Goal: Information Seeking & Learning: Learn about a topic

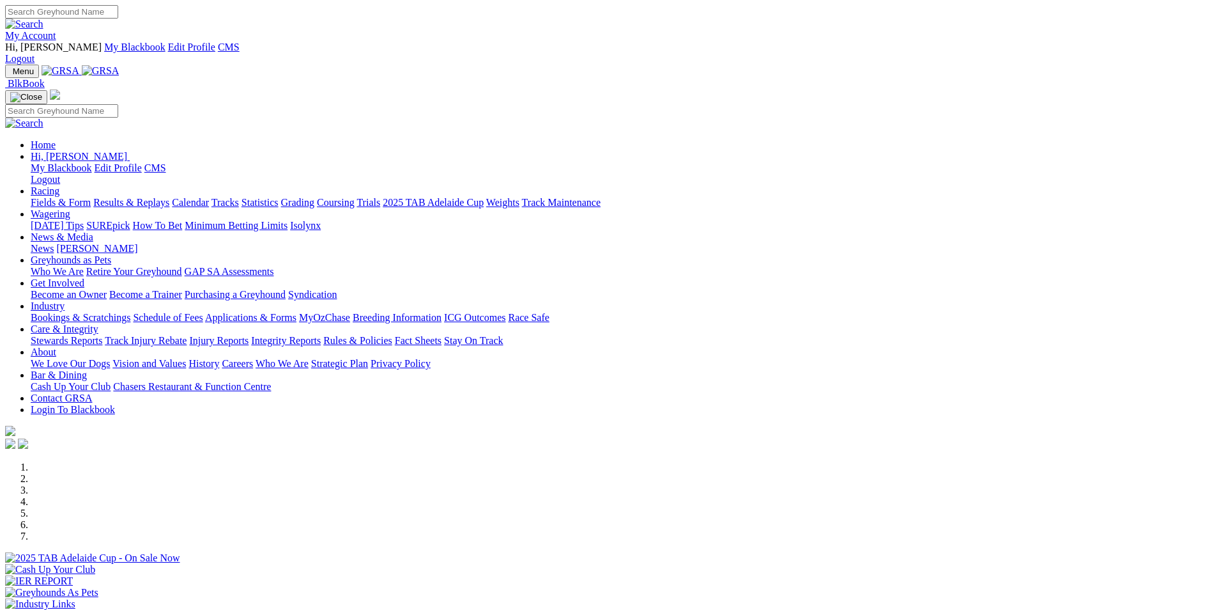
click at [169, 197] on link "Results & Replays" at bounding box center [131, 202] width 76 height 11
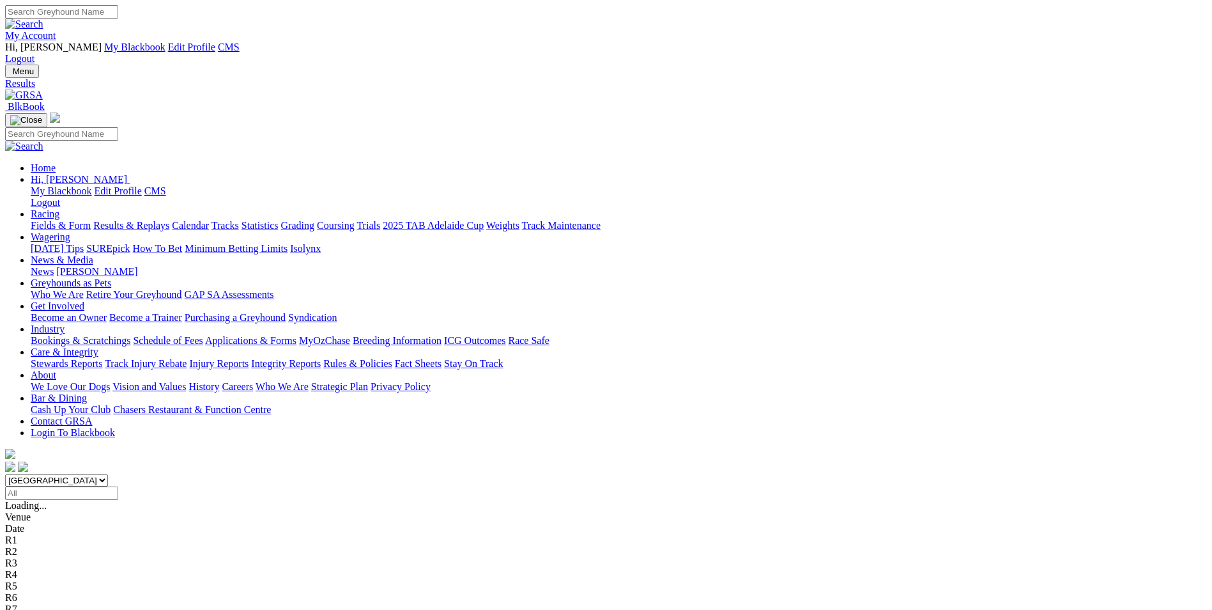
click at [648, 474] on div "South Australia New South Wales Northern Territory Queensland Tasmania Victoria…" at bounding box center [606, 487] width 1202 height 26
click at [118, 486] on input "Select date" at bounding box center [61, 492] width 113 height 13
type input "Monday, 25 Aug 2025"
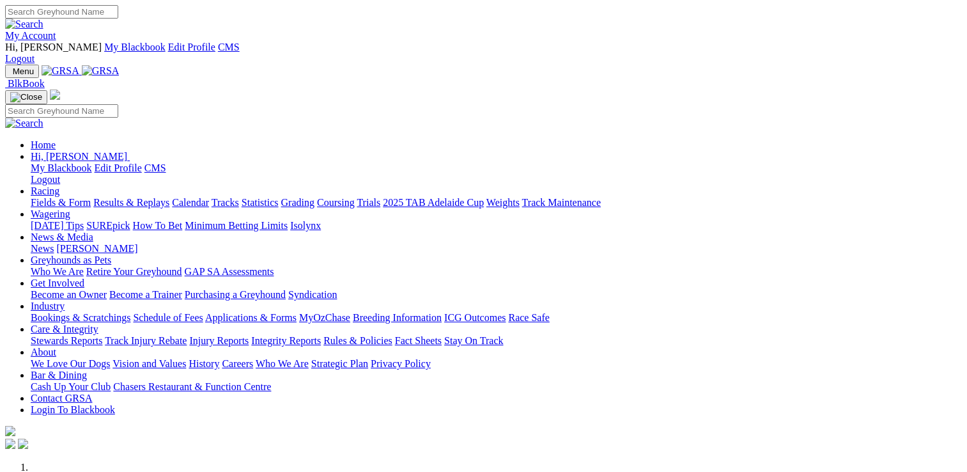
scroll to position [447, 0]
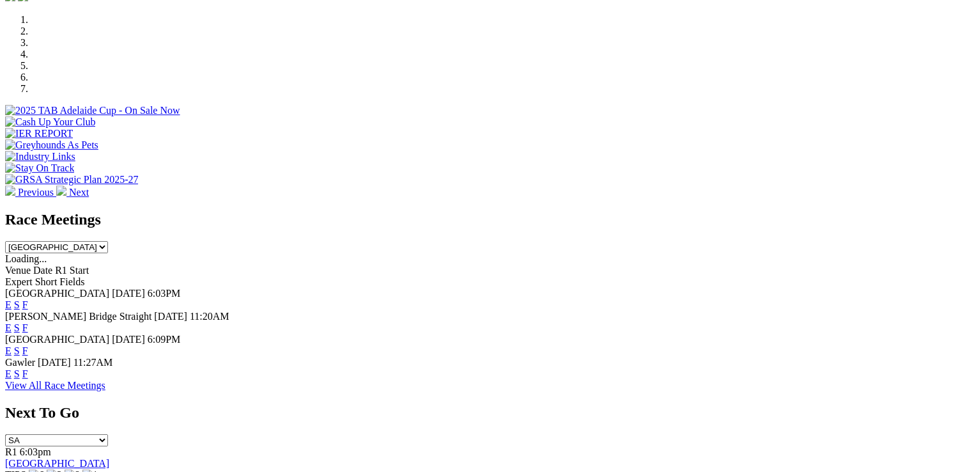
click at [28, 299] on link "F" at bounding box center [25, 304] width 6 height 11
click at [28, 322] on link "F" at bounding box center [25, 327] width 6 height 11
click at [28, 345] on link "F" at bounding box center [25, 350] width 6 height 11
click at [28, 368] on link "F" at bounding box center [25, 373] width 6 height 11
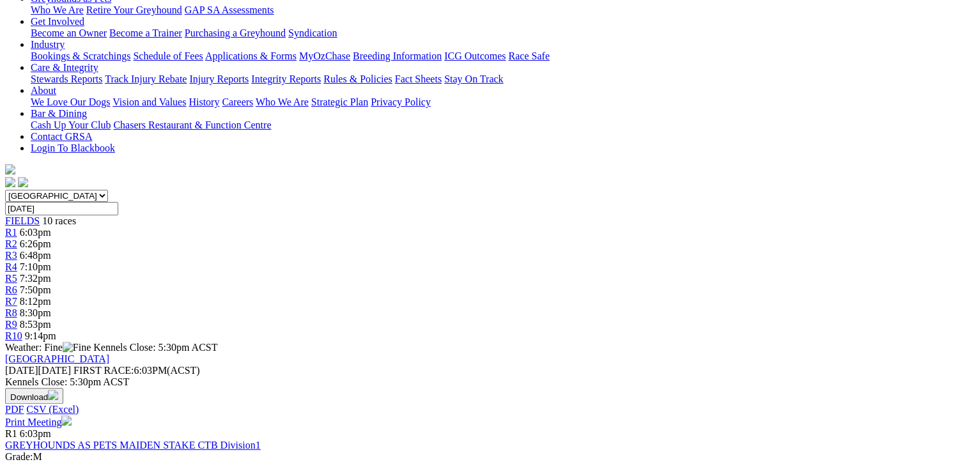
scroll to position [298, 0]
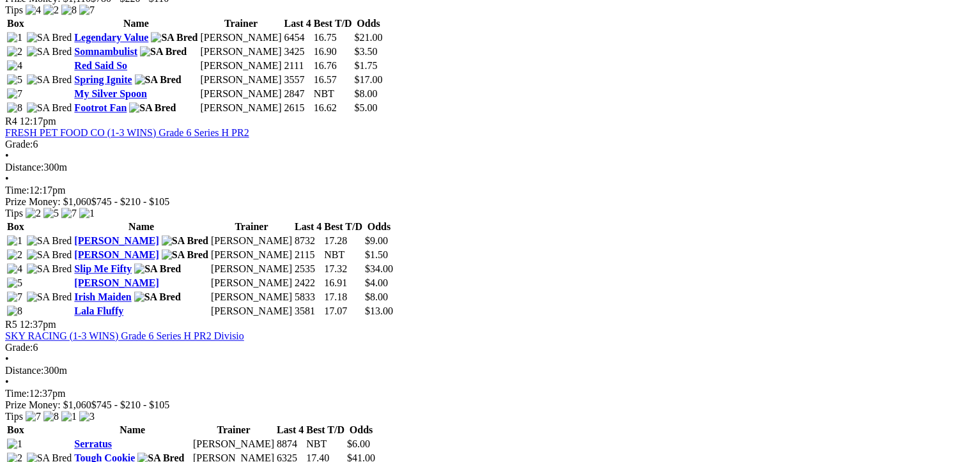
scroll to position [1342, 0]
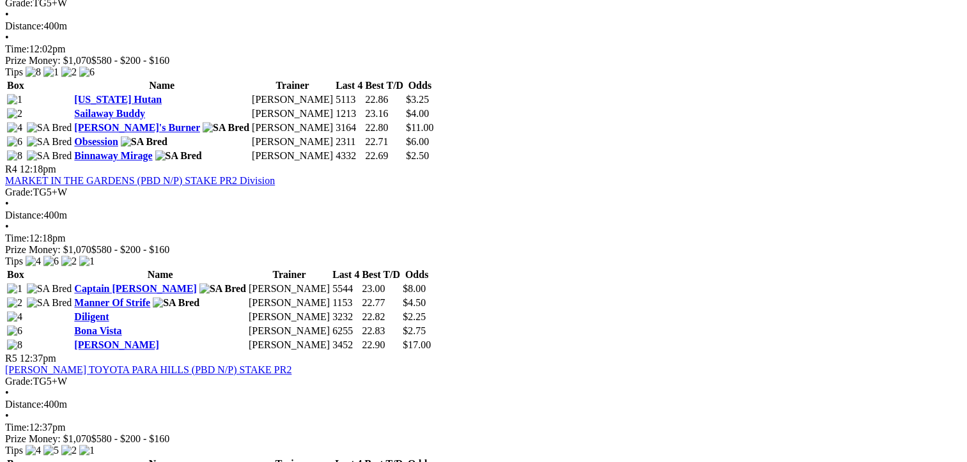
scroll to position [1279, 0]
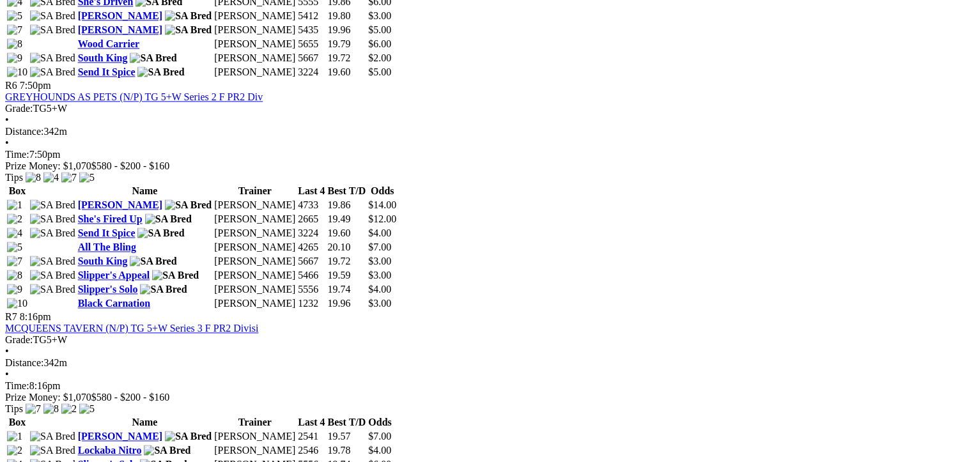
scroll to position [1491, 0]
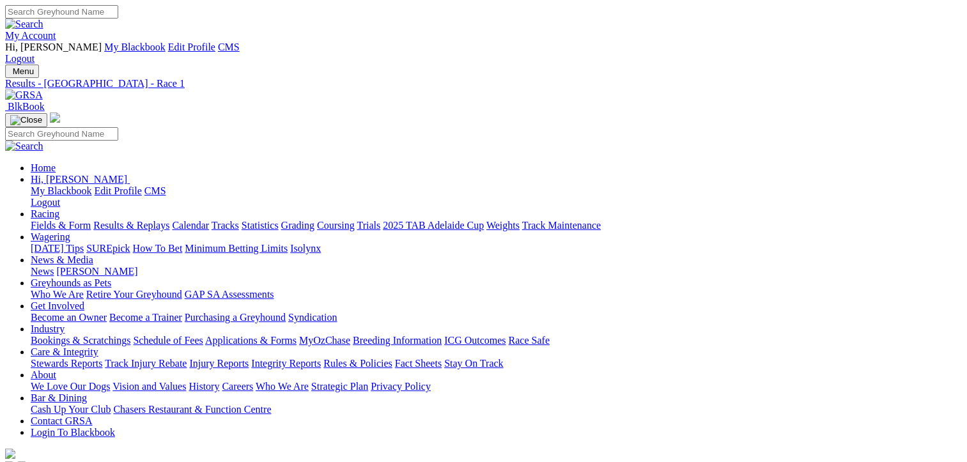
click at [43, 89] on img at bounding box center [24, 95] width 38 height 12
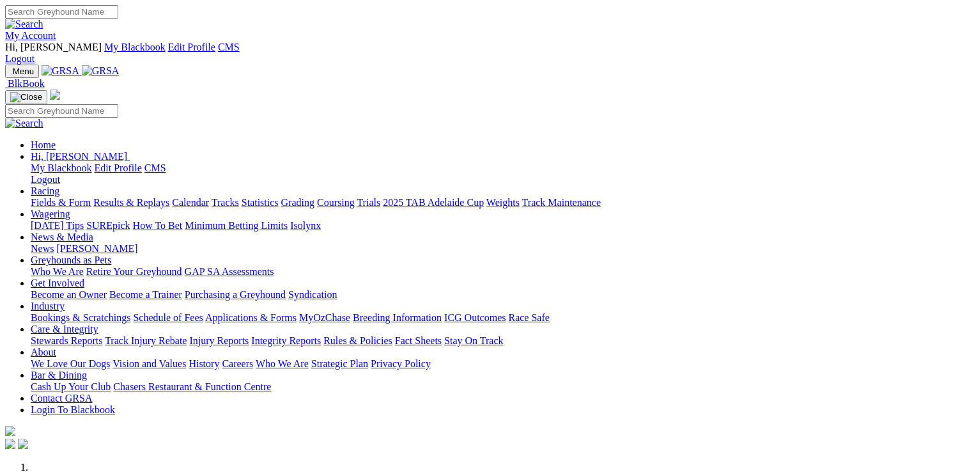
scroll to position [298, 0]
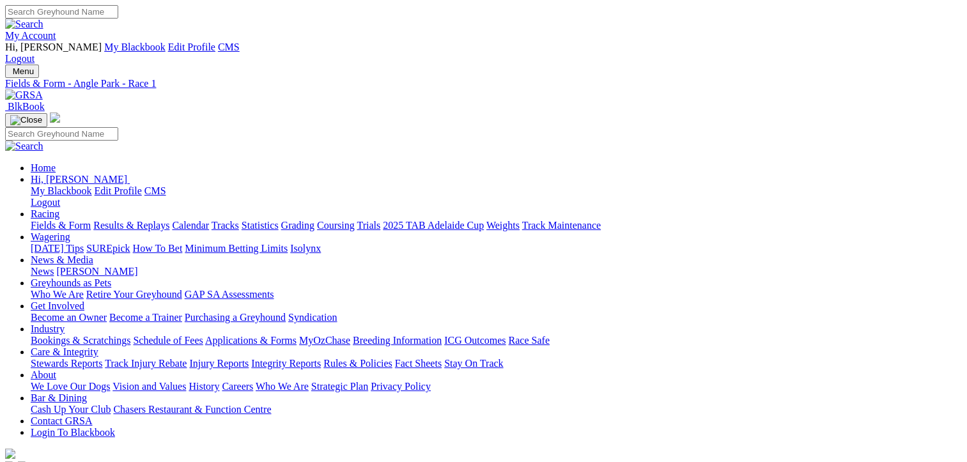
click at [43, 89] on img at bounding box center [24, 95] width 38 height 12
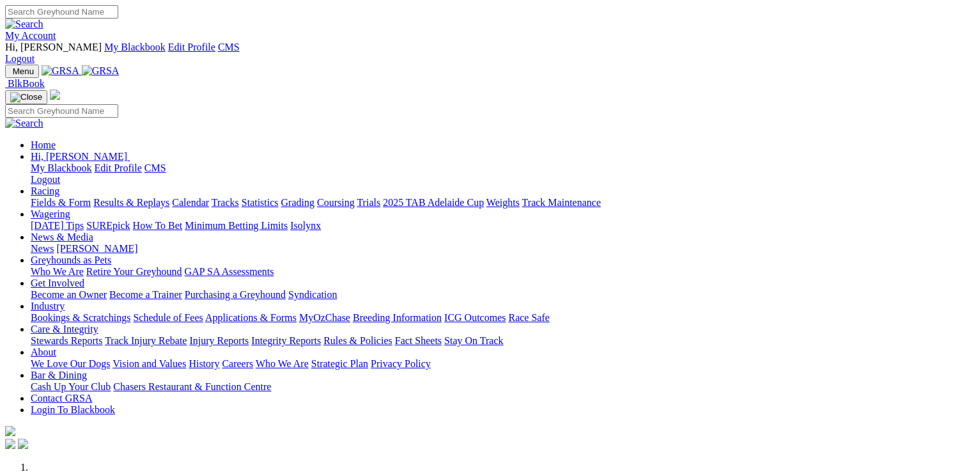
scroll to position [447, 0]
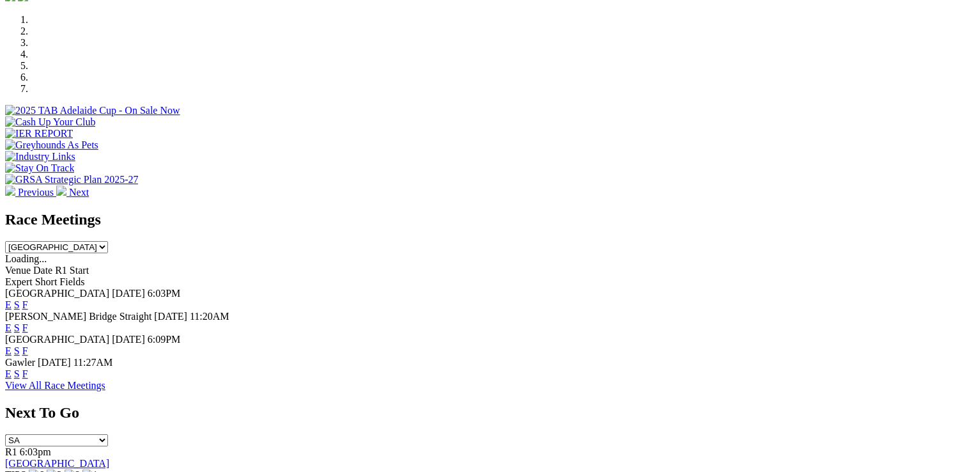
click at [28, 345] on link "F" at bounding box center [25, 350] width 6 height 11
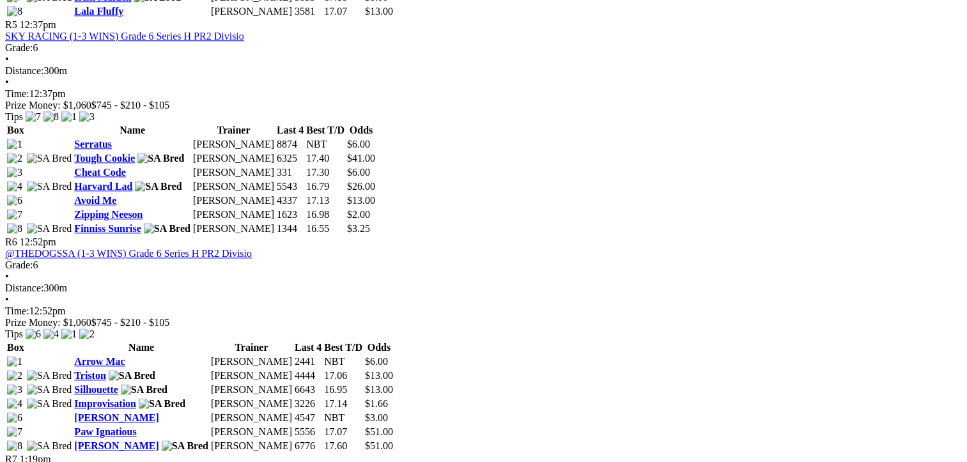
scroll to position [1342, 0]
